Goal: Navigation & Orientation: Find specific page/section

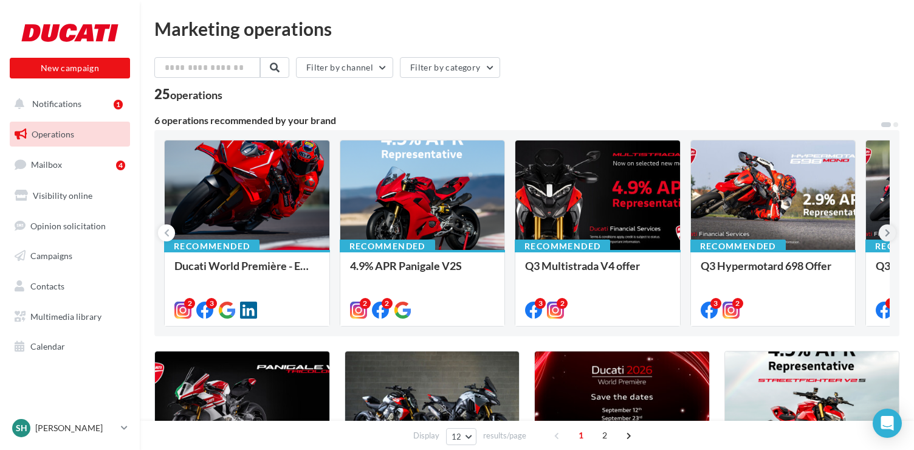
click at [889, 231] on icon at bounding box center [887, 233] width 5 height 12
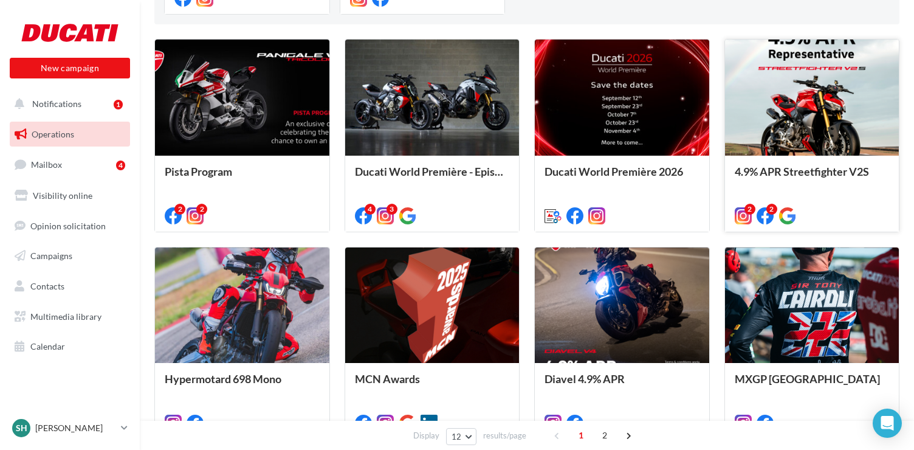
scroll to position [365, 0]
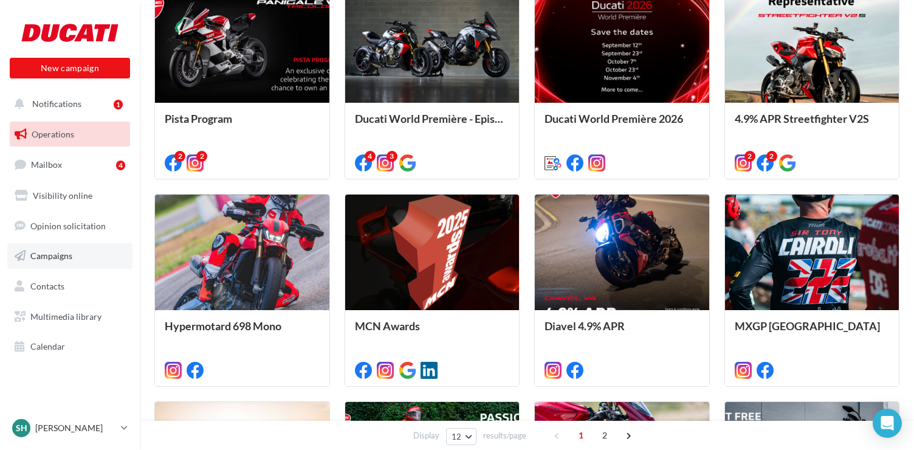
click at [58, 255] on span "Campaigns" at bounding box center [51, 255] width 42 height 10
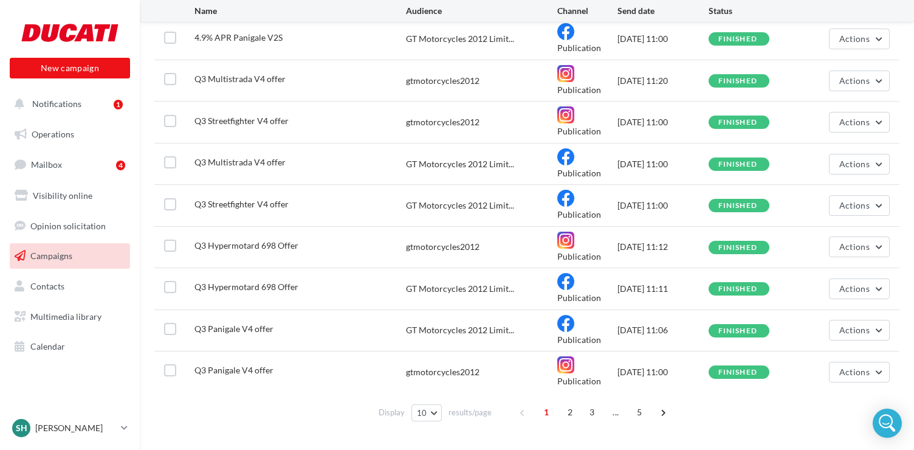
scroll to position [211, 0]
